Goal: Navigation & Orientation: Find specific page/section

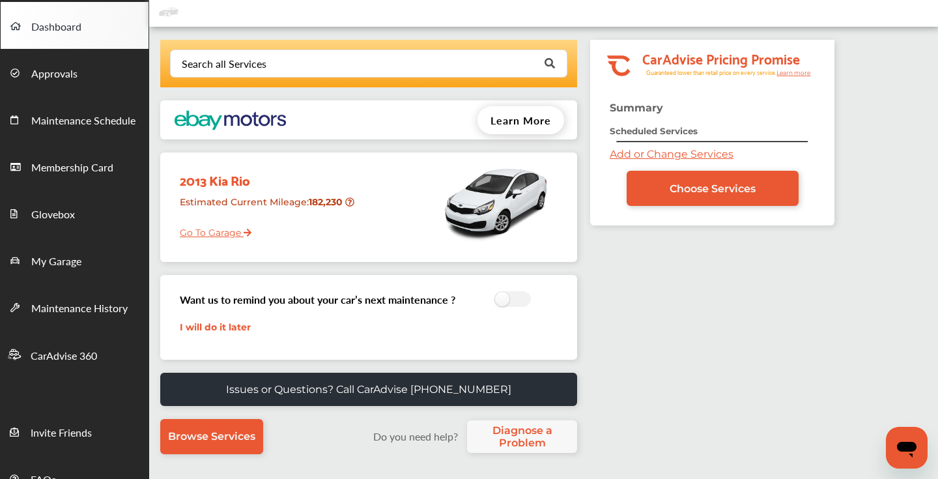
scroll to position [59, 0]
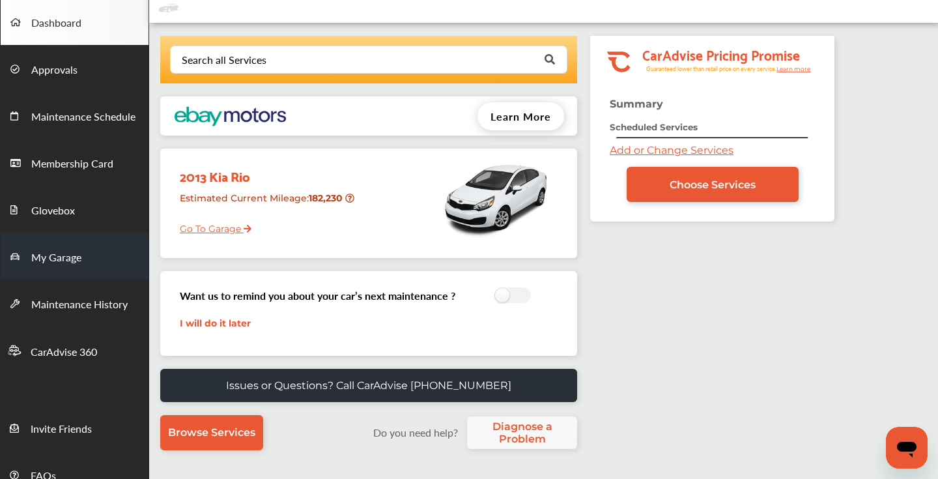
click at [53, 258] on span "My Garage" at bounding box center [56, 257] width 50 height 17
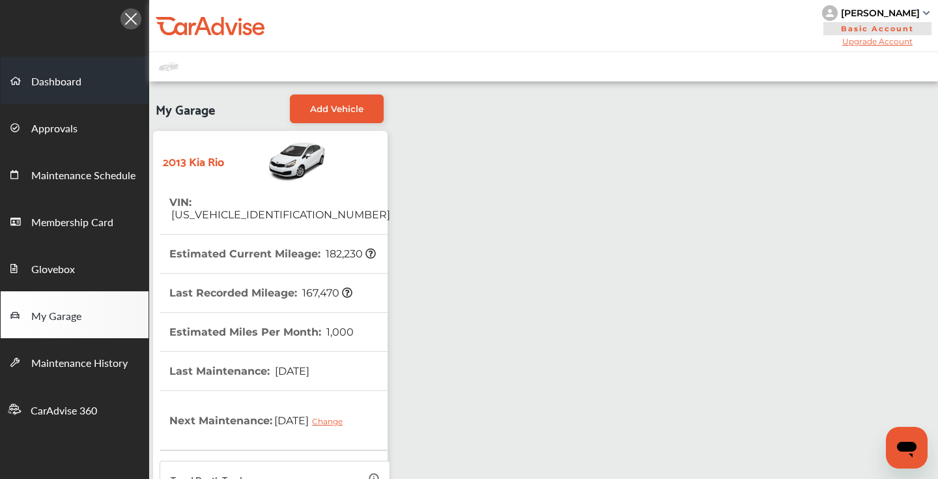
click at [63, 80] on span "Dashboard" at bounding box center [56, 82] width 50 height 17
